Goal: Check status: Check status

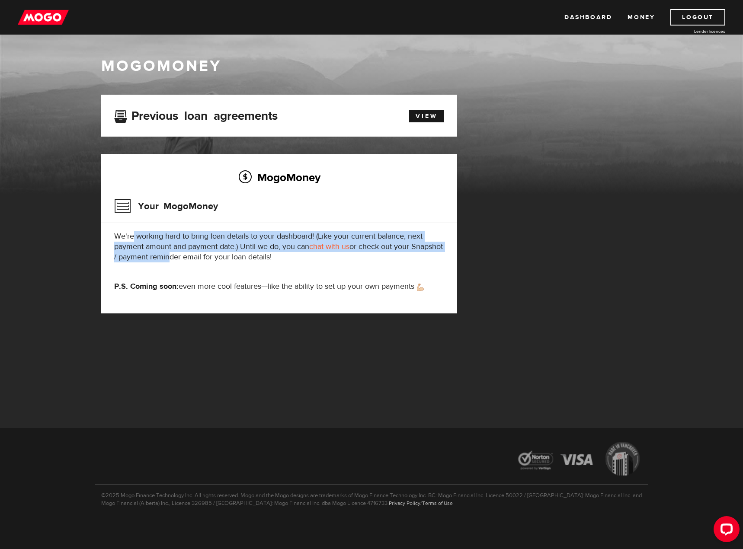
drag, startPoint x: 134, startPoint y: 239, endPoint x: 200, endPoint y: 257, distance: 69.0
click at [200, 257] on p "We're working hard to bring loan details to your dashboard! (Like your current …" at bounding box center [279, 246] width 330 height 31
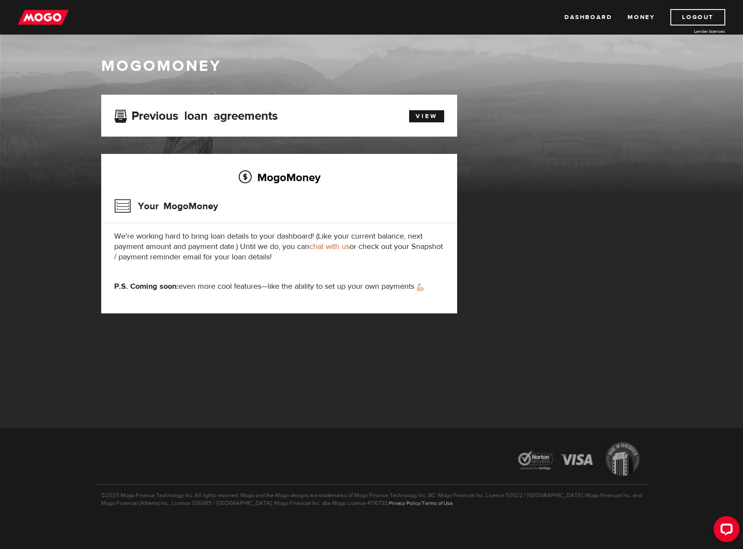
click at [230, 262] on p "We're working hard to bring loan details to your dashboard! (Like your current …" at bounding box center [279, 246] width 330 height 31
click at [430, 113] on link "View" at bounding box center [426, 116] width 35 height 12
click at [605, 22] on link "Dashboard" at bounding box center [588, 17] width 48 height 16
